Goal: Transaction & Acquisition: Purchase product/service

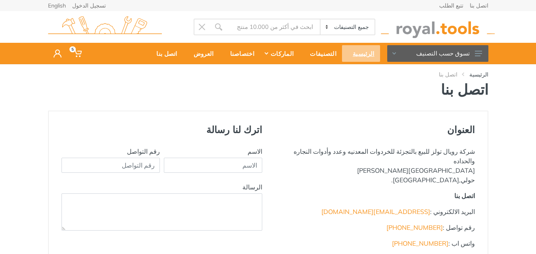
click at [370, 53] on div "الرئيسية" at bounding box center [361, 53] width 38 height 17
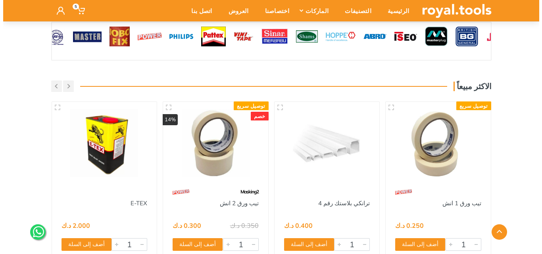
scroll to position [810, 0]
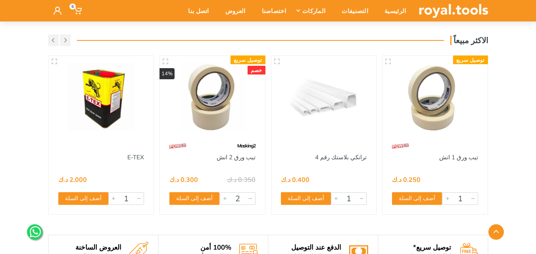
click at [225, 198] on div at bounding box center [225, 199] width 10 height 12
click at [225, 199] on div at bounding box center [225, 199] width 10 height 12
click at [190, 196] on button "أضف إلى السلة" at bounding box center [194, 198] width 50 height 13
type input "1"
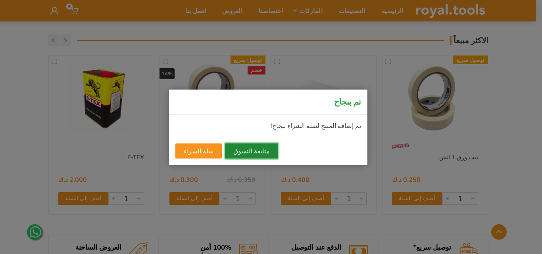
click at [239, 149] on button "متابعة التسوق" at bounding box center [251, 151] width 53 height 15
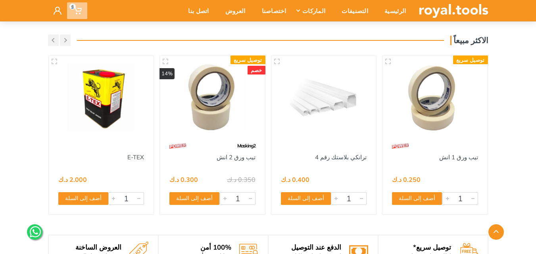
click at [80, 10] on icon at bounding box center [78, 11] width 8 height 8
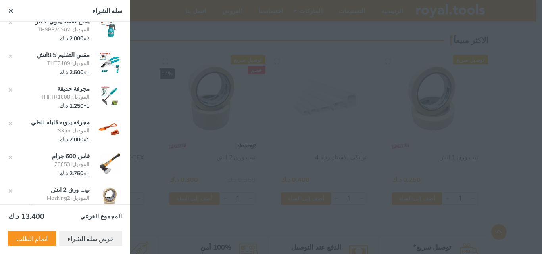
scroll to position [0, 0]
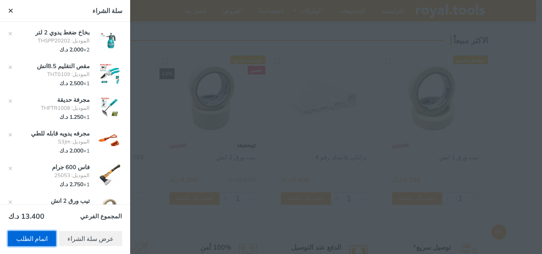
click at [42, 236] on link "اتمام الطلب" at bounding box center [32, 238] width 48 height 15
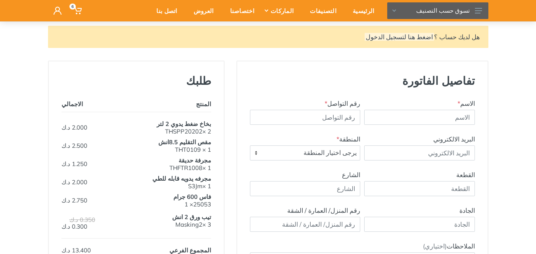
scroll to position [79, 0]
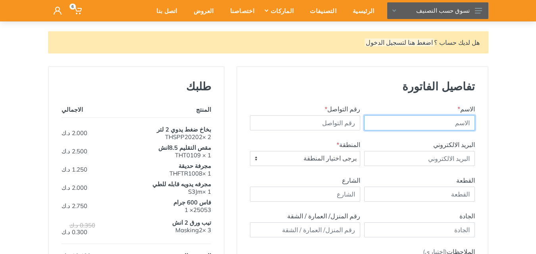
click at [411, 123] on input "text" at bounding box center [419, 122] width 111 height 15
type input "غ"
type input "عبدالرحمن المنصور"
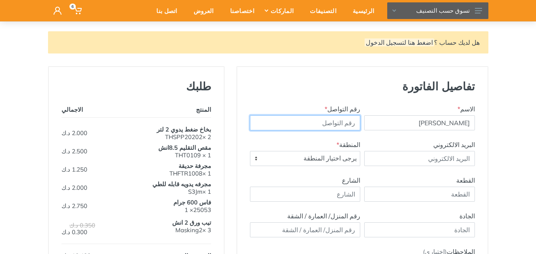
click at [352, 123] on input "رقم التواصل *" at bounding box center [305, 122] width 111 height 15
type input "98989212"
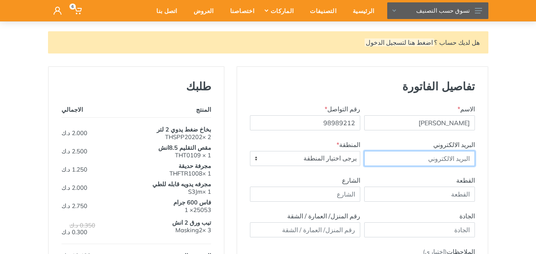
click at [434, 161] on input "البريد الالكتروني" at bounding box center [419, 158] width 111 height 15
type input "bo.hamane@hotmail.com"
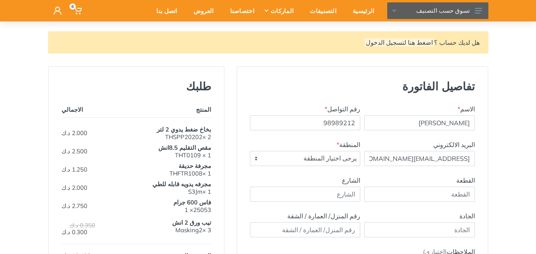
click at [334, 160] on span "يرجى اختيار المنطقة" at bounding box center [305, 158] width 110 height 14
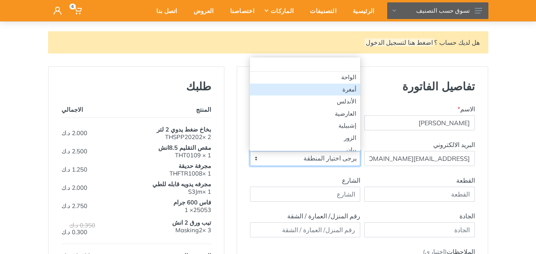
scroll to position [278, 0]
select select "29"
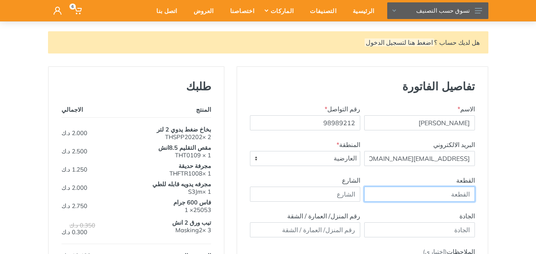
click at [441, 196] on input "القطعة" at bounding box center [419, 194] width 111 height 15
type input "8"
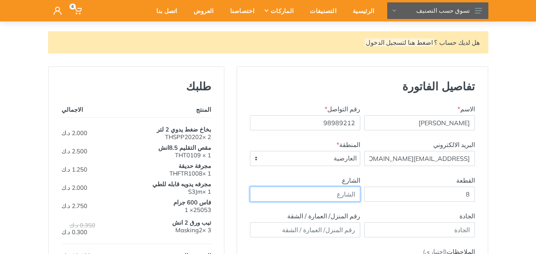
click at [346, 197] on input "الشارع" at bounding box center [305, 194] width 111 height 15
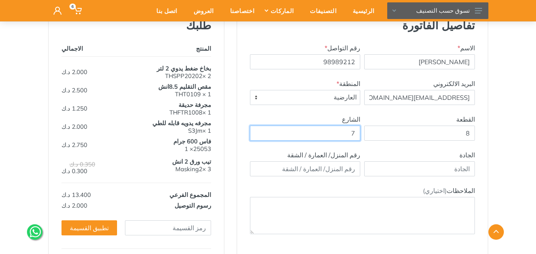
scroll to position [159, 0]
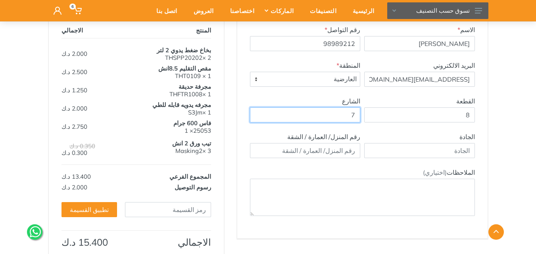
type input "7"
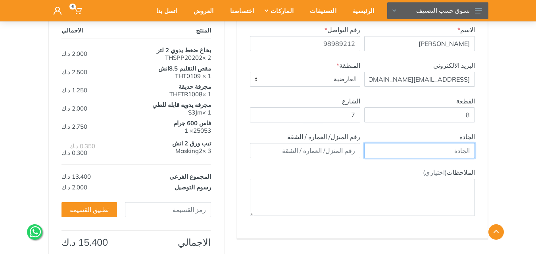
click at [453, 149] on input "text" at bounding box center [419, 150] width 111 height 15
type input "1"
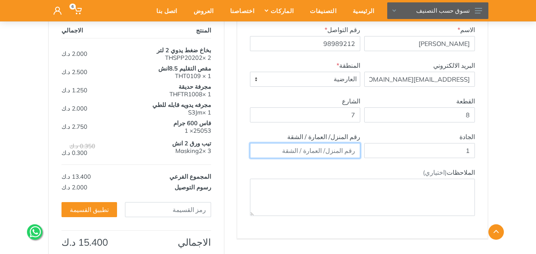
click at [343, 153] on input "text" at bounding box center [305, 150] width 111 height 15
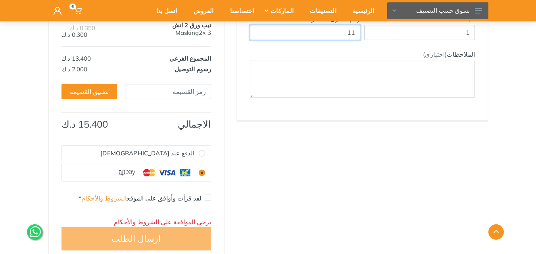
scroll to position [278, 0]
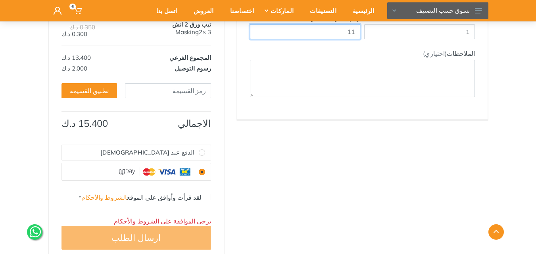
type input "11"
click at [199, 151] on input "الدفع عند الاستلام" at bounding box center [202, 152] width 6 height 6
radio input "true"
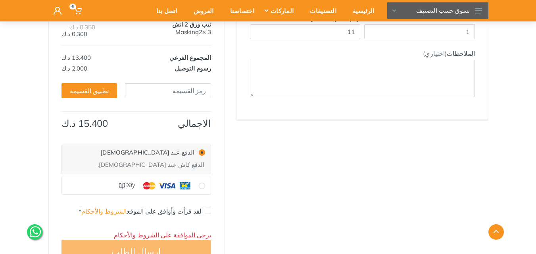
click at [33, 232] on icon at bounding box center [35, 231] width 11 height 11
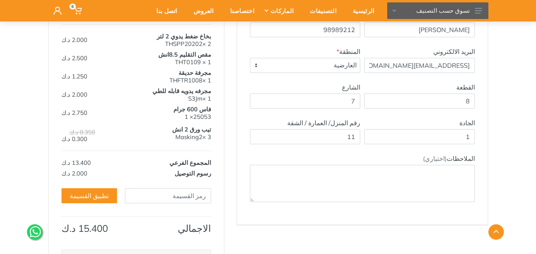
scroll to position [159, 0]
